Goal: Navigation & Orientation: Find specific page/section

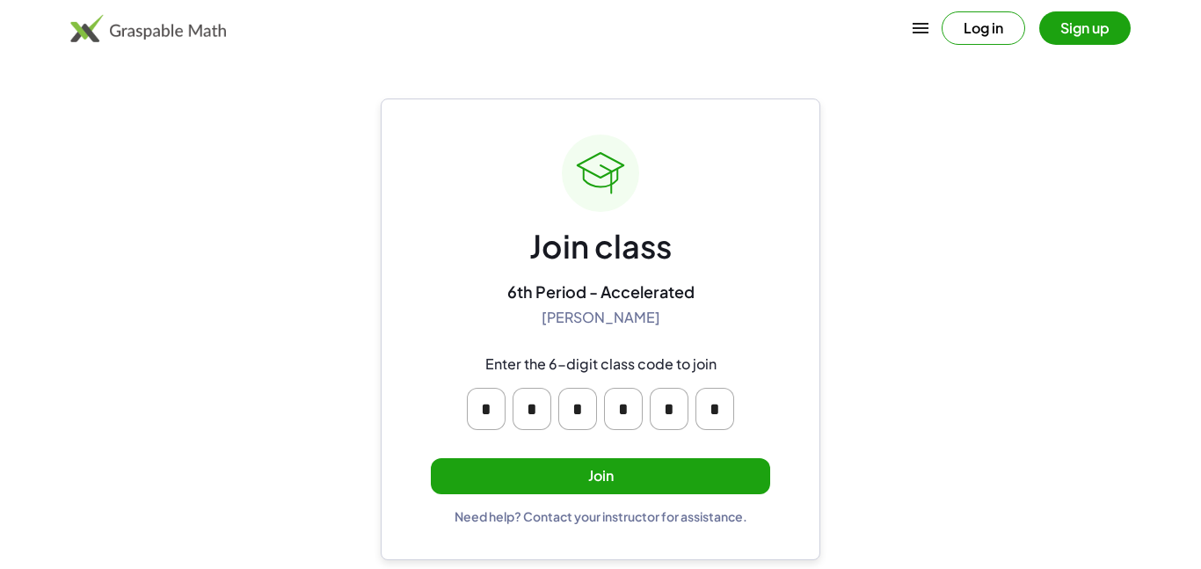
click at [632, 486] on button "Join" at bounding box center [600, 476] width 339 height 36
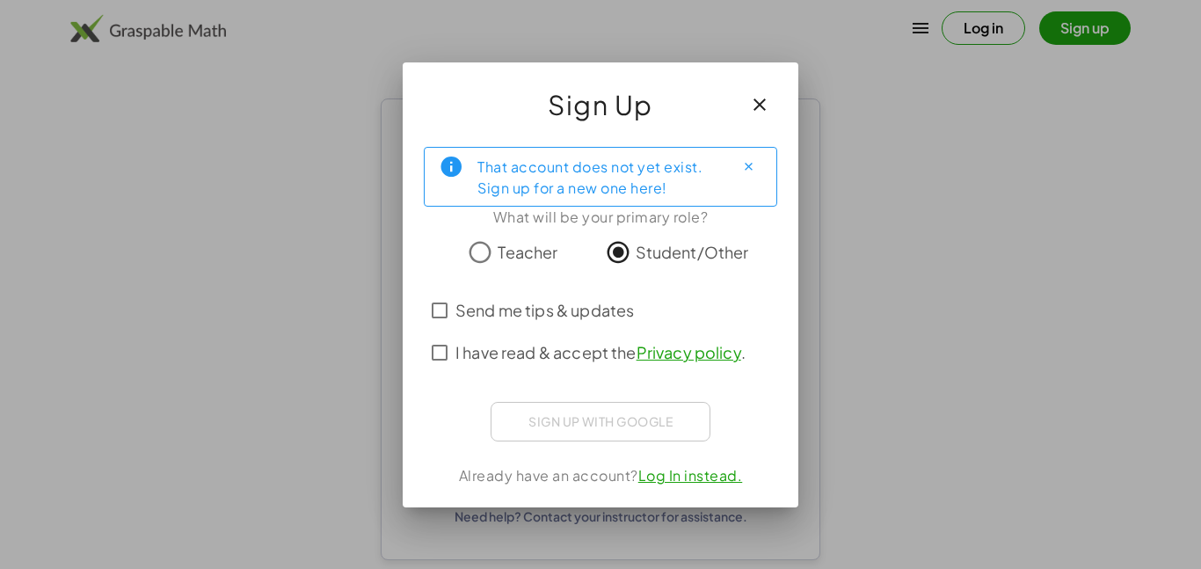
click at [757, 106] on icon "button" at bounding box center [759, 104] width 21 height 21
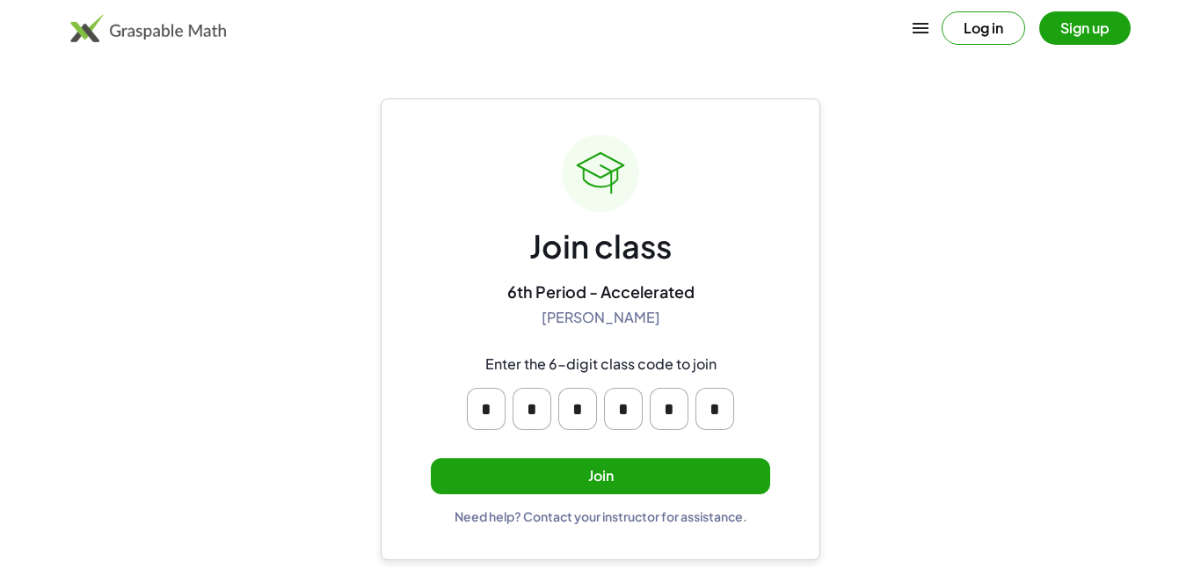
click at [698, 493] on button "Join" at bounding box center [600, 476] width 339 height 36
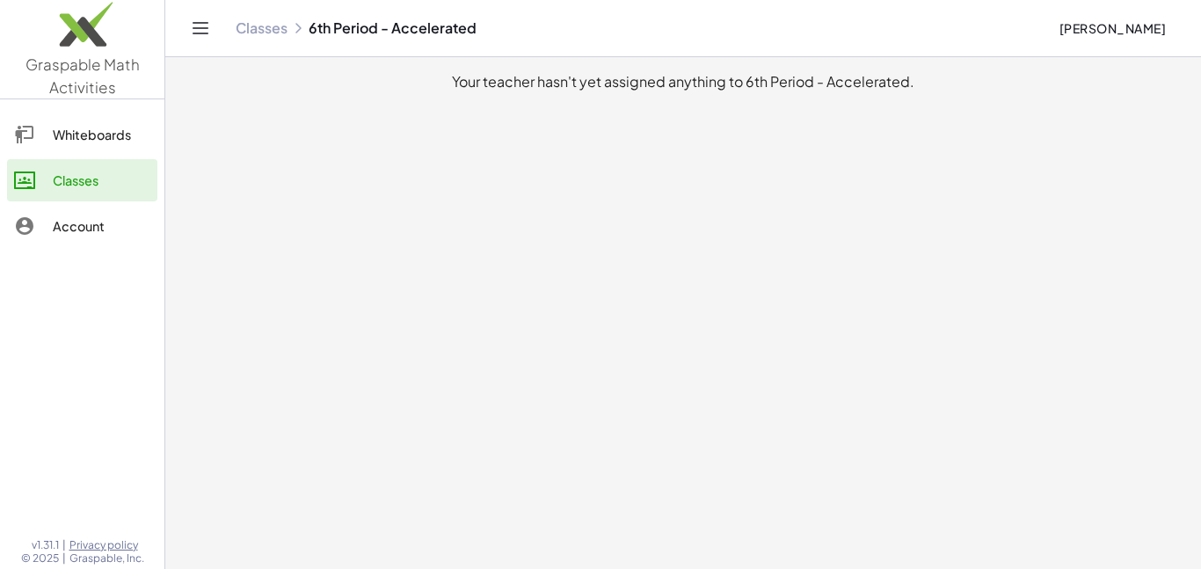
click at [72, 124] on div "Whiteboards" at bounding box center [102, 134] width 98 height 21
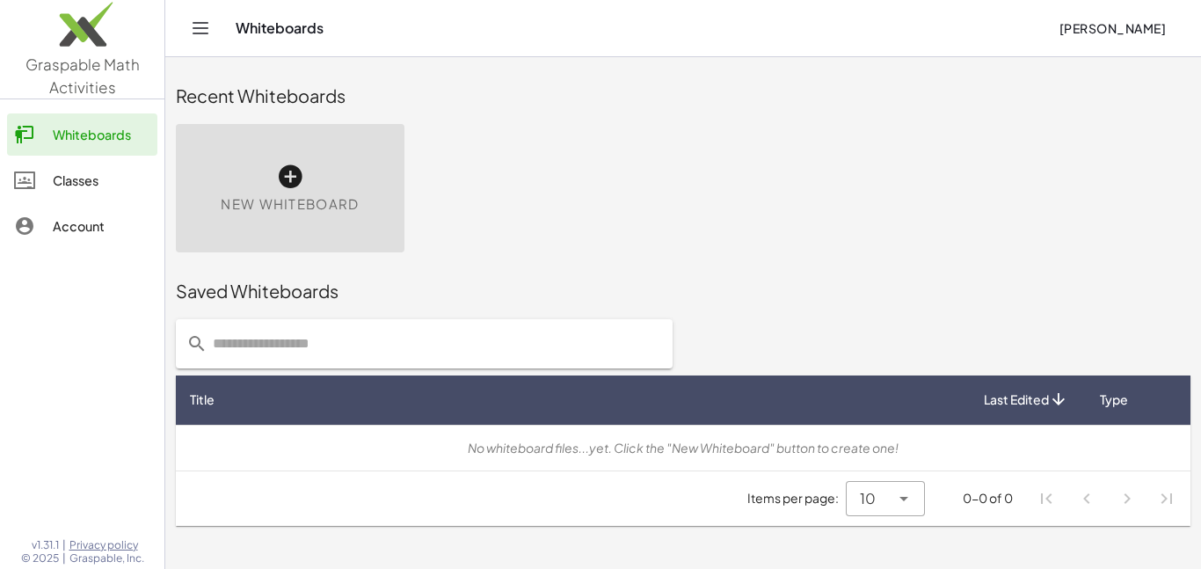
click at [64, 180] on div "Classes" at bounding box center [102, 180] width 98 height 21
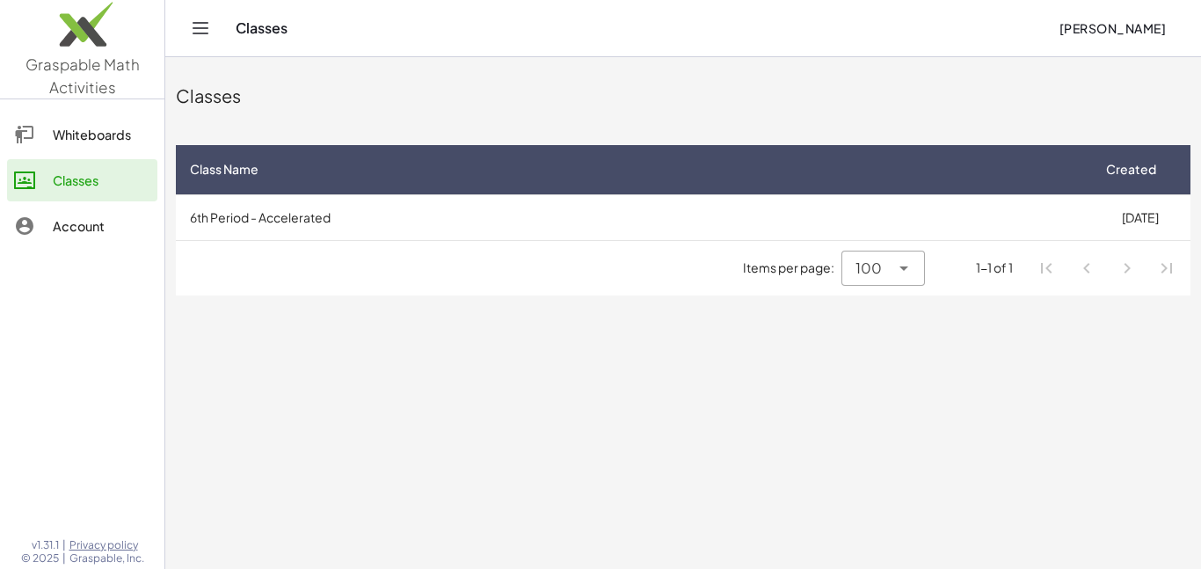
click at [86, 223] on div "Account" at bounding box center [102, 225] width 98 height 21
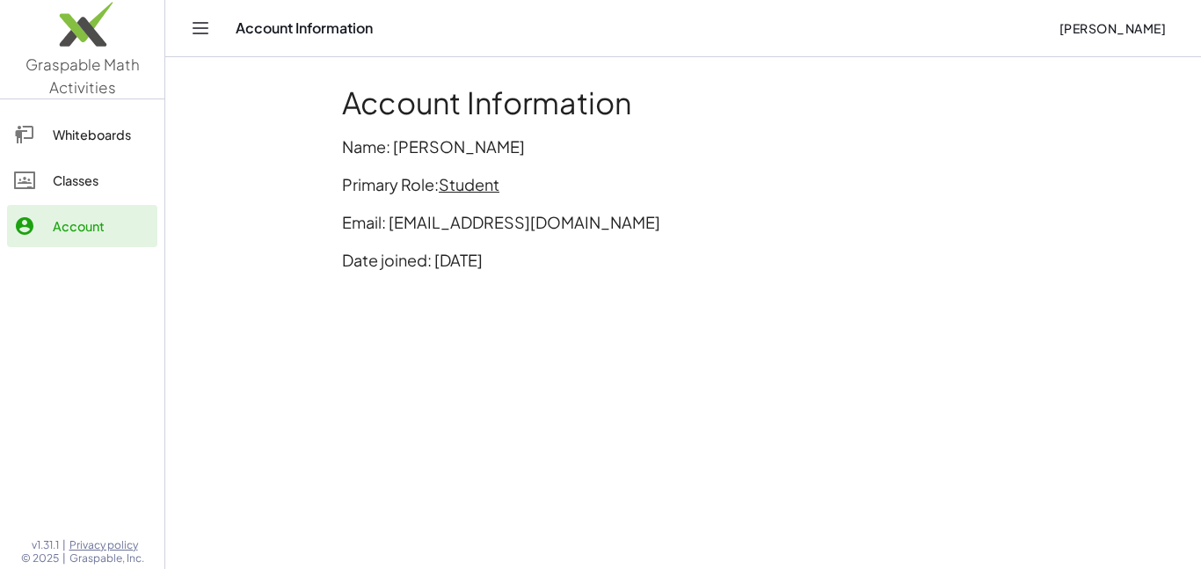
click at [67, 142] on div "Whiteboards" at bounding box center [102, 134] width 98 height 21
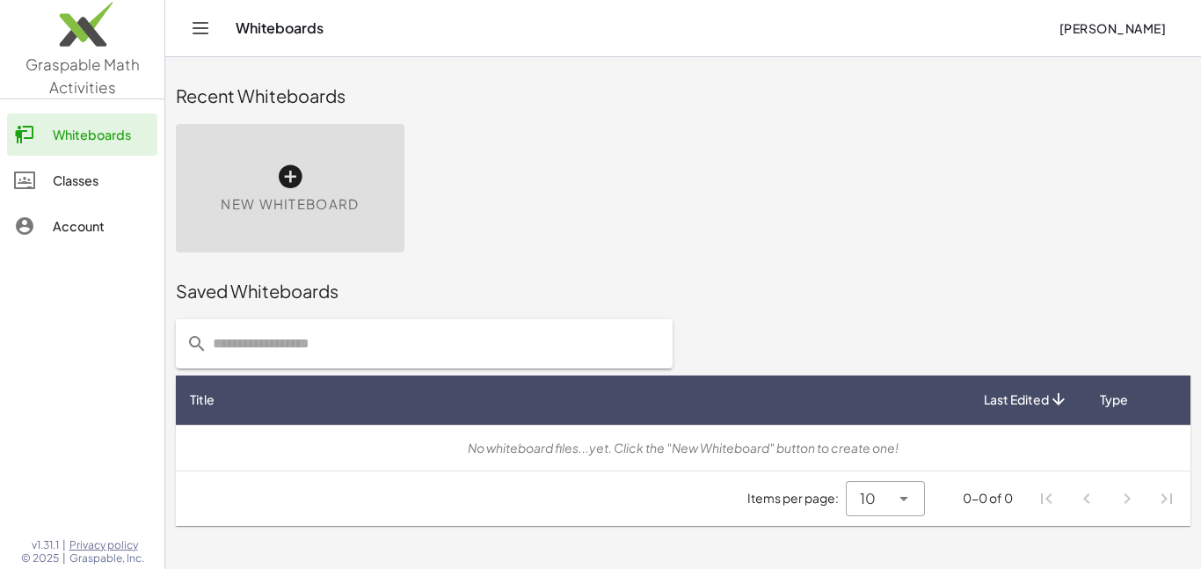
click at [66, 162] on link "Classes" at bounding box center [82, 180] width 150 height 42
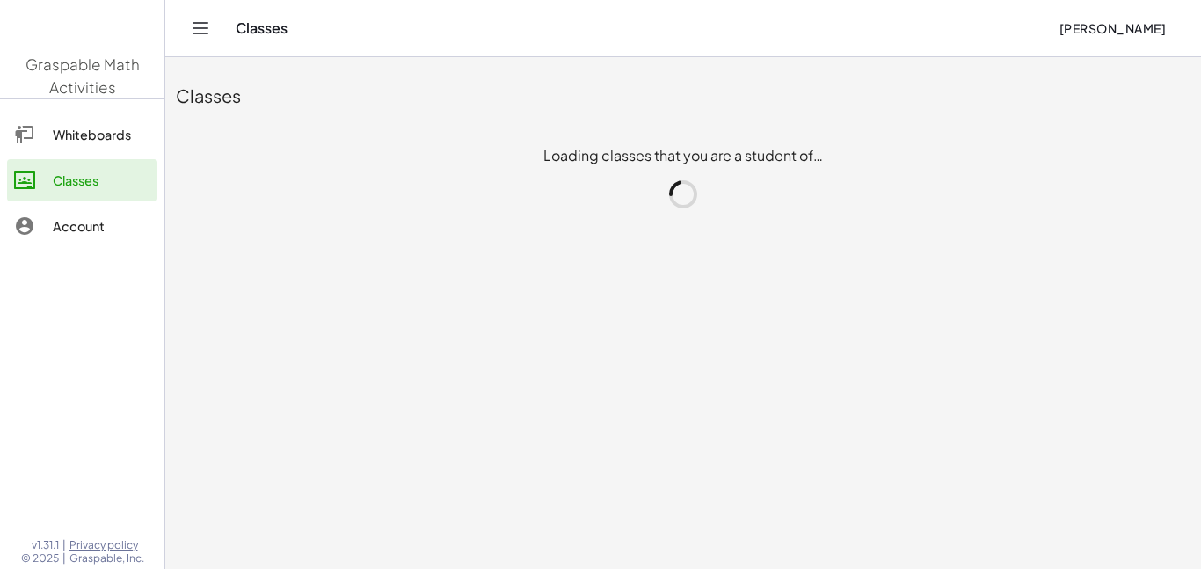
click at [66, 162] on link "Classes" at bounding box center [82, 180] width 150 height 42
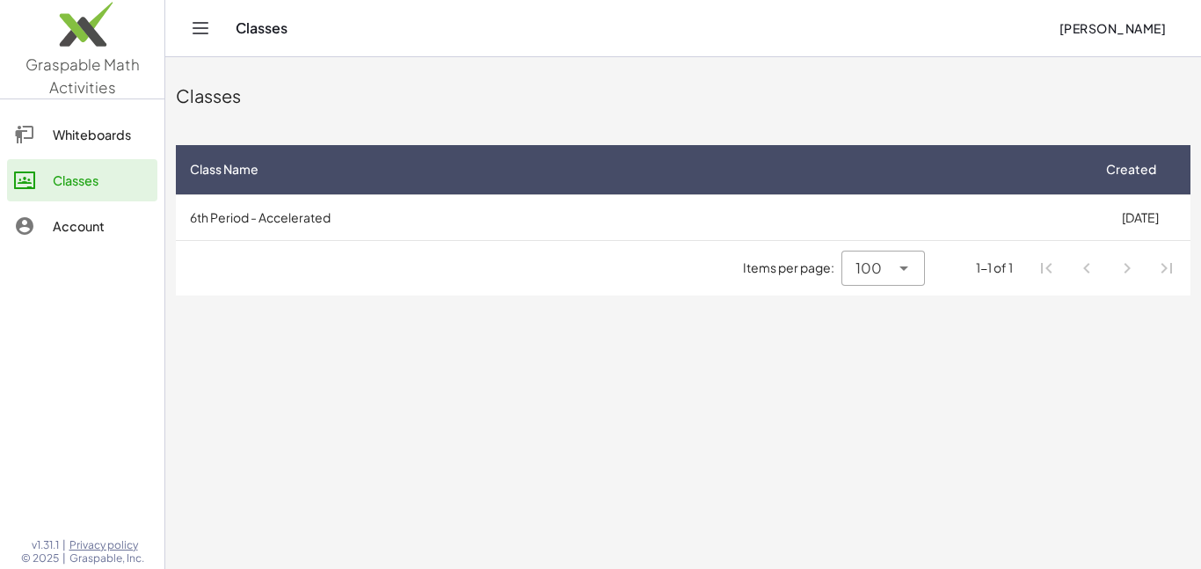
click at [584, 381] on main "Classes Class Name Created 6th Period - Accelerated 8/25/2025 Items per page: 1…" at bounding box center [683, 284] width 1036 height 569
click at [110, 142] on div "Whiteboards" at bounding box center [102, 134] width 98 height 21
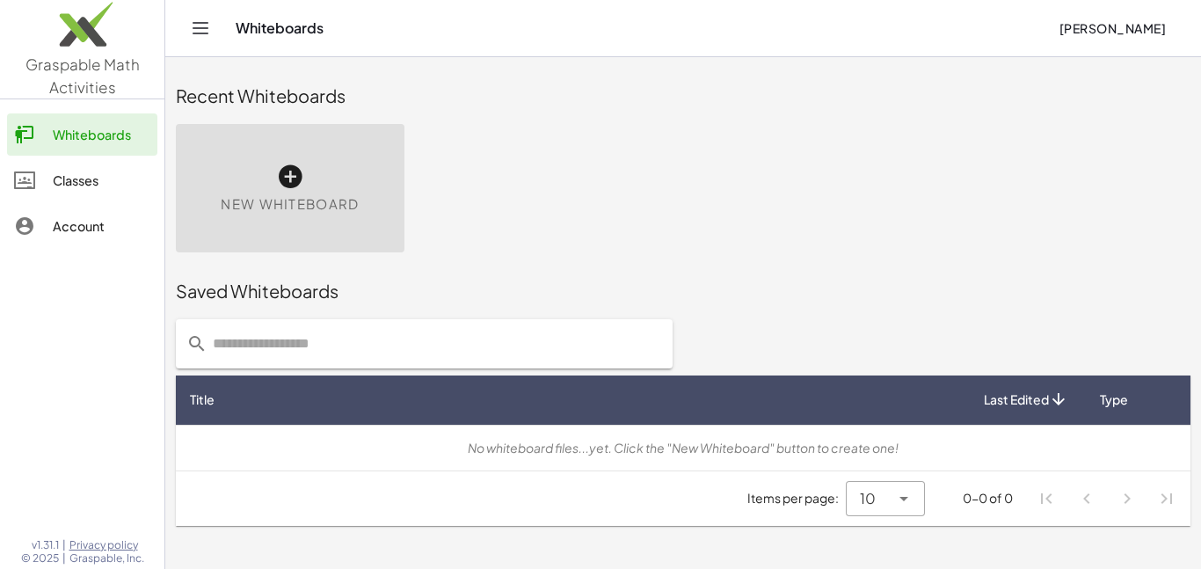
click at [98, 170] on div "Classes" at bounding box center [102, 180] width 98 height 21
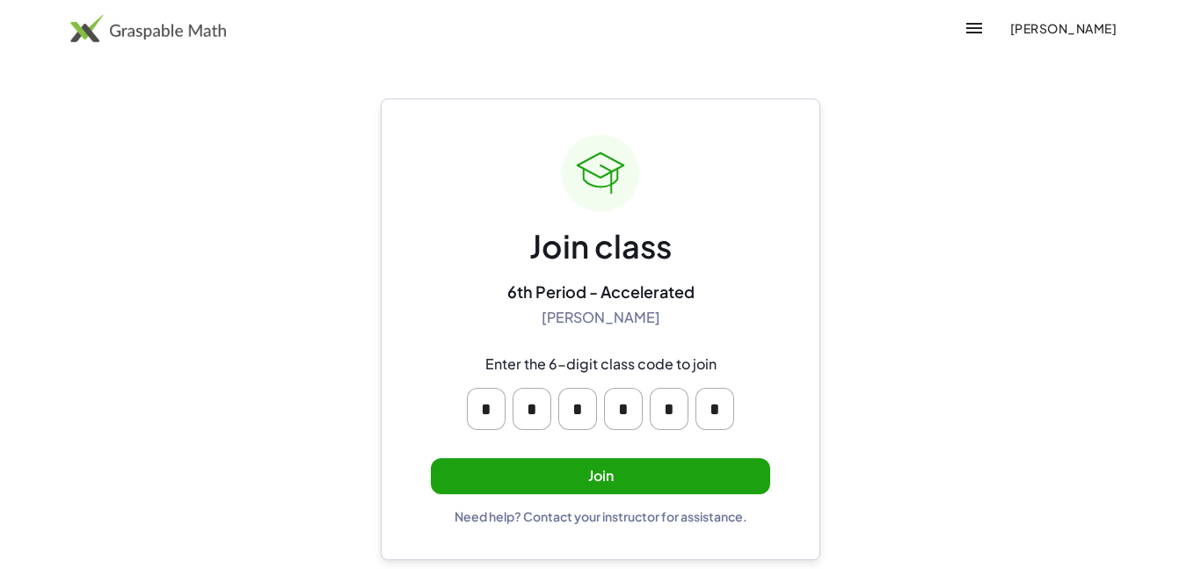
click at [642, 478] on button "Join" at bounding box center [600, 476] width 339 height 36
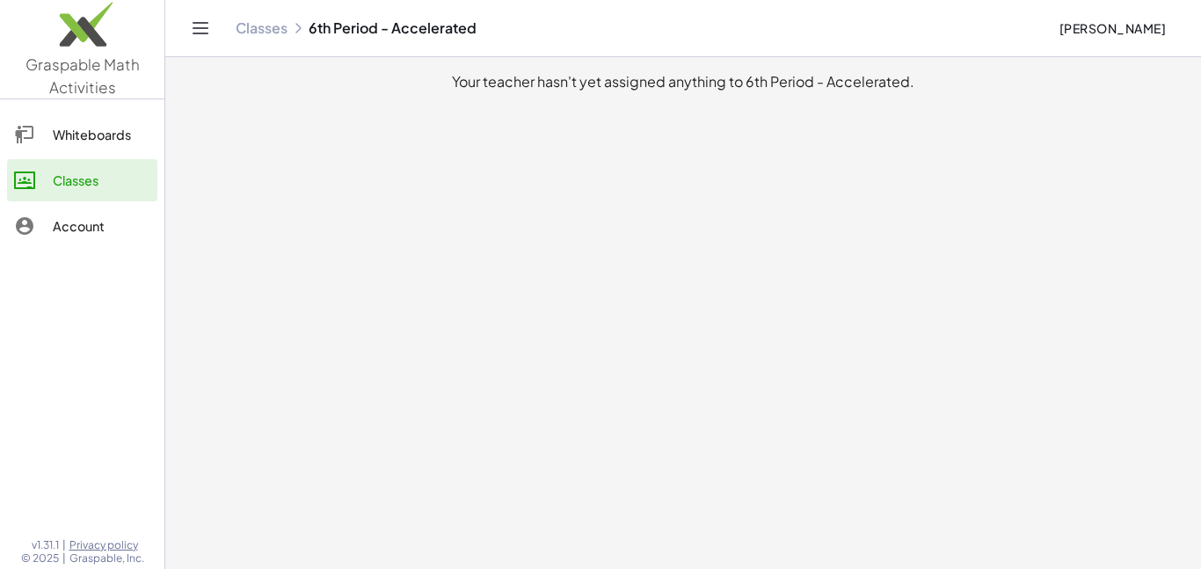
click at [296, 185] on main "Your teacher hasn't yet assigned anything to 6th Period - Accelerated." at bounding box center [683, 284] width 1036 height 569
